Goal: Communication & Community: Answer question/provide support

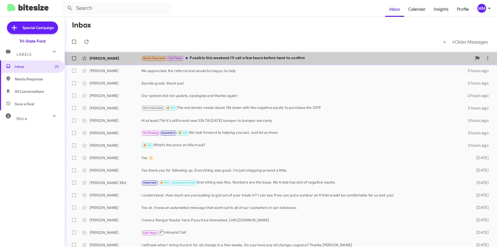
click at [324, 58] on div "Needs Response Call Them Possibly this weekend I'll call a few hours before han…" at bounding box center [306, 58] width 331 height 6
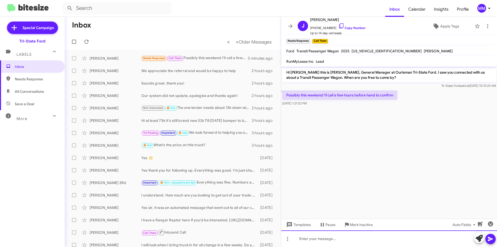
click at [314, 238] on div at bounding box center [389, 238] width 216 height 17
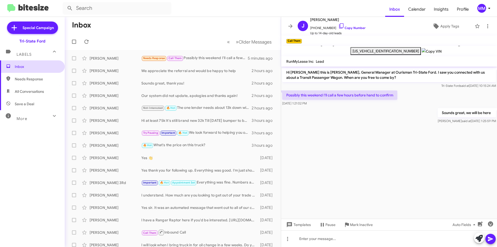
click at [30, 65] on span "Inbox" at bounding box center [37, 66] width 44 height 5
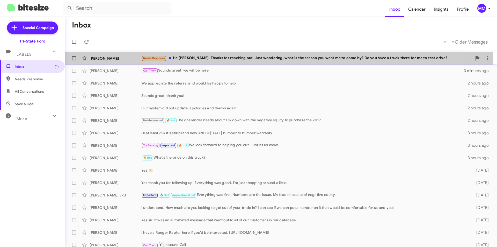
click at [215, 59] on div "Needs Response He Derek. Thanks for reaching out. Just wondering, what is the r…" at bounding box center [306, 58] width 331 height 6
